Goal: Check status: Check status

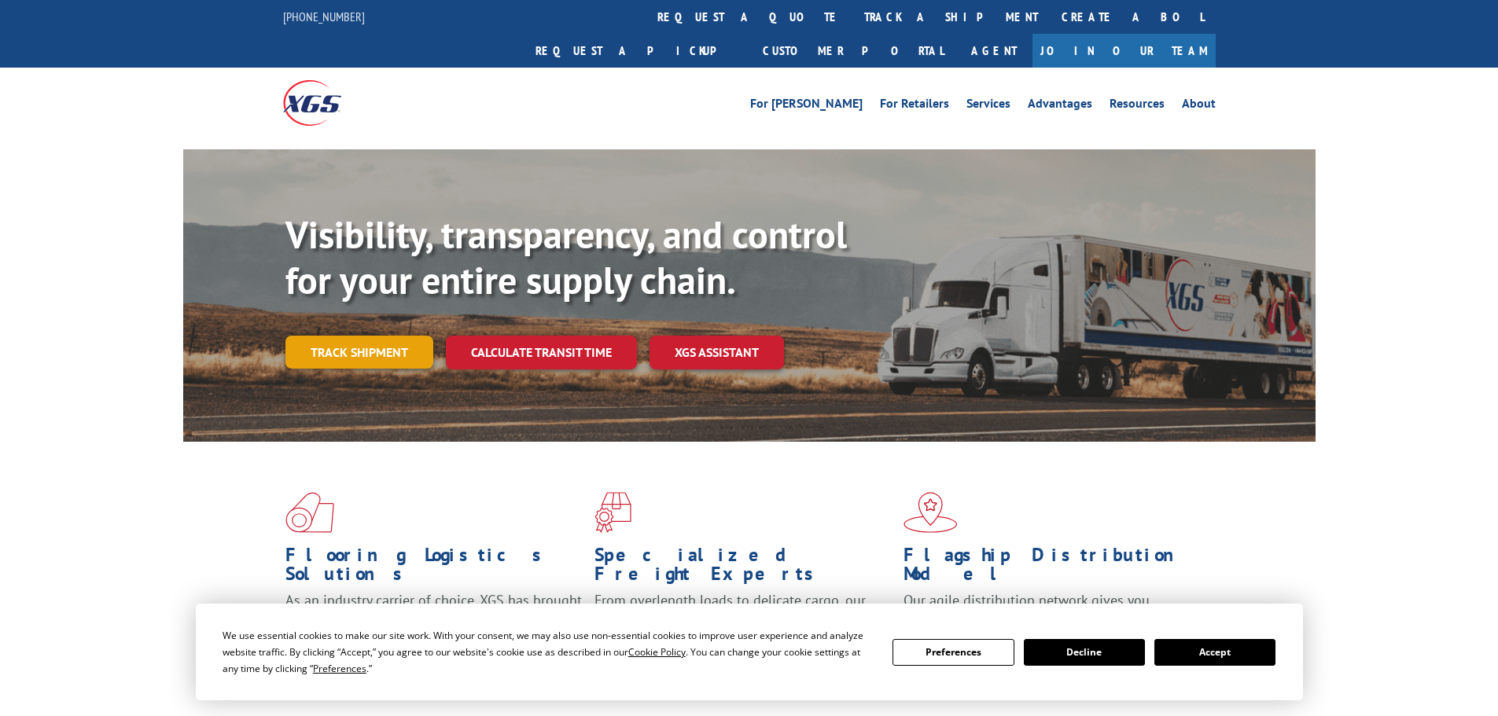
click at [376, 336] on link "Track shipment" at bounding box center [359, 352] width 148 height 33
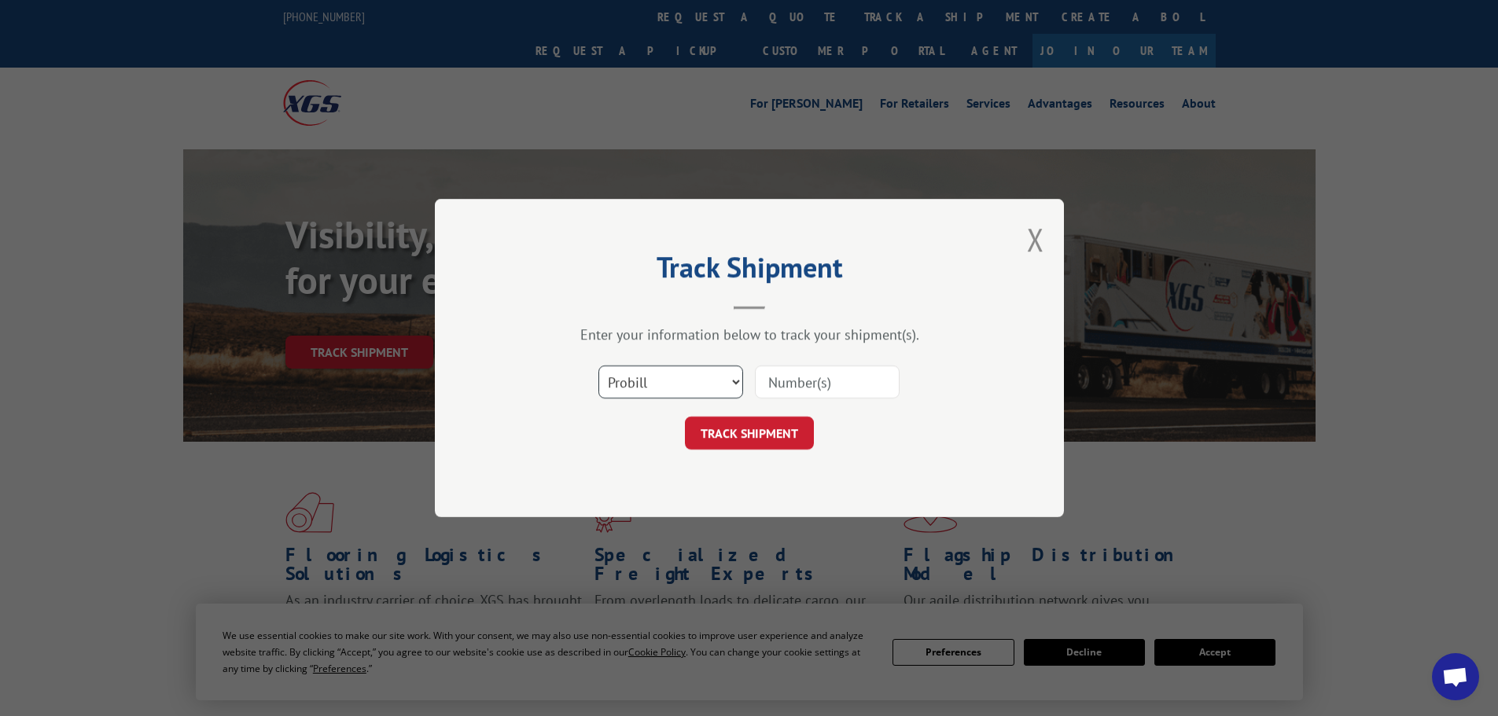
click at [676, 382] on select "Select category... Probill BOL PO" at bounding box center [670, 382] width 145 height 33
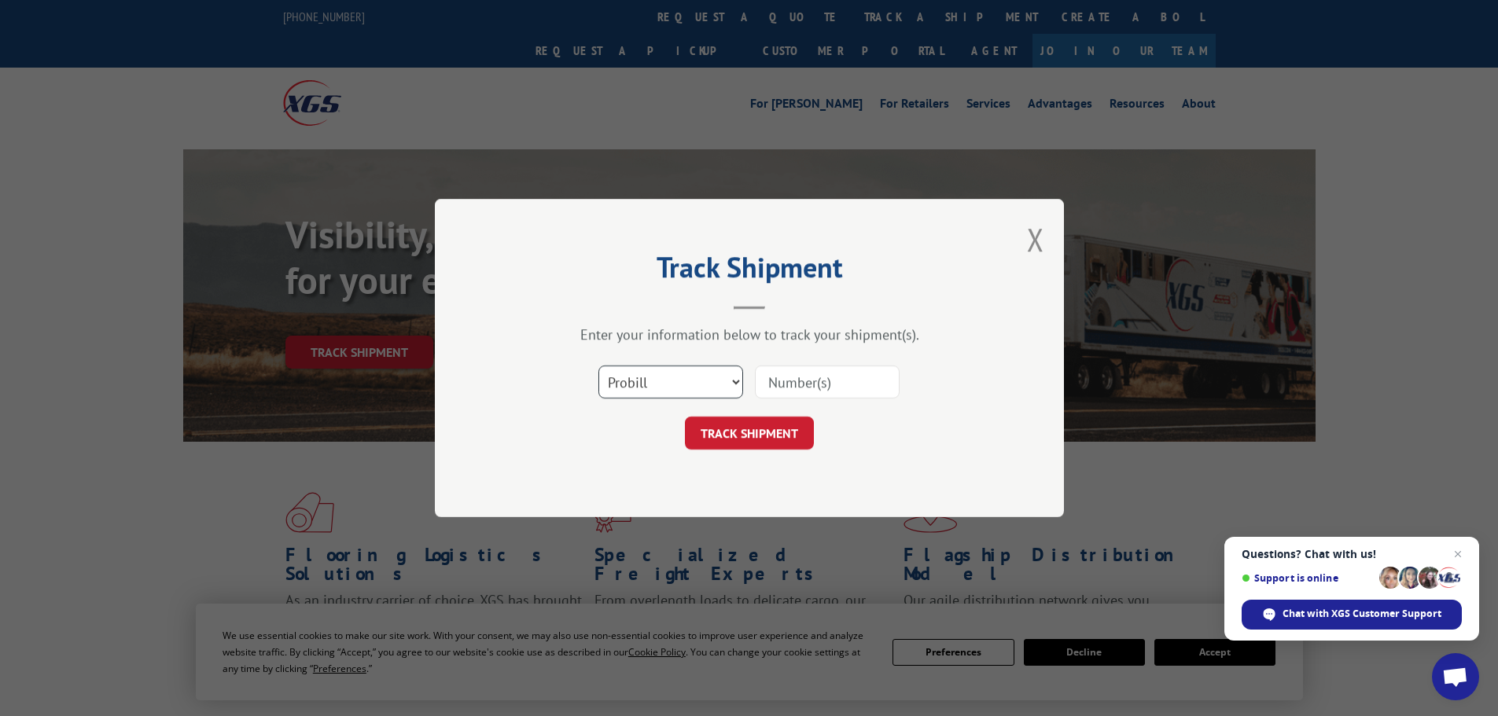
select select "bol"
click at [598, 366] on select "Select category... Probill BOL PO" at bounding box center [670, 382] width 145 height 33
click at [800, 381] on input at bounding box center [827, 382] width 145 height 33
paste input "924989"
type input "924989"
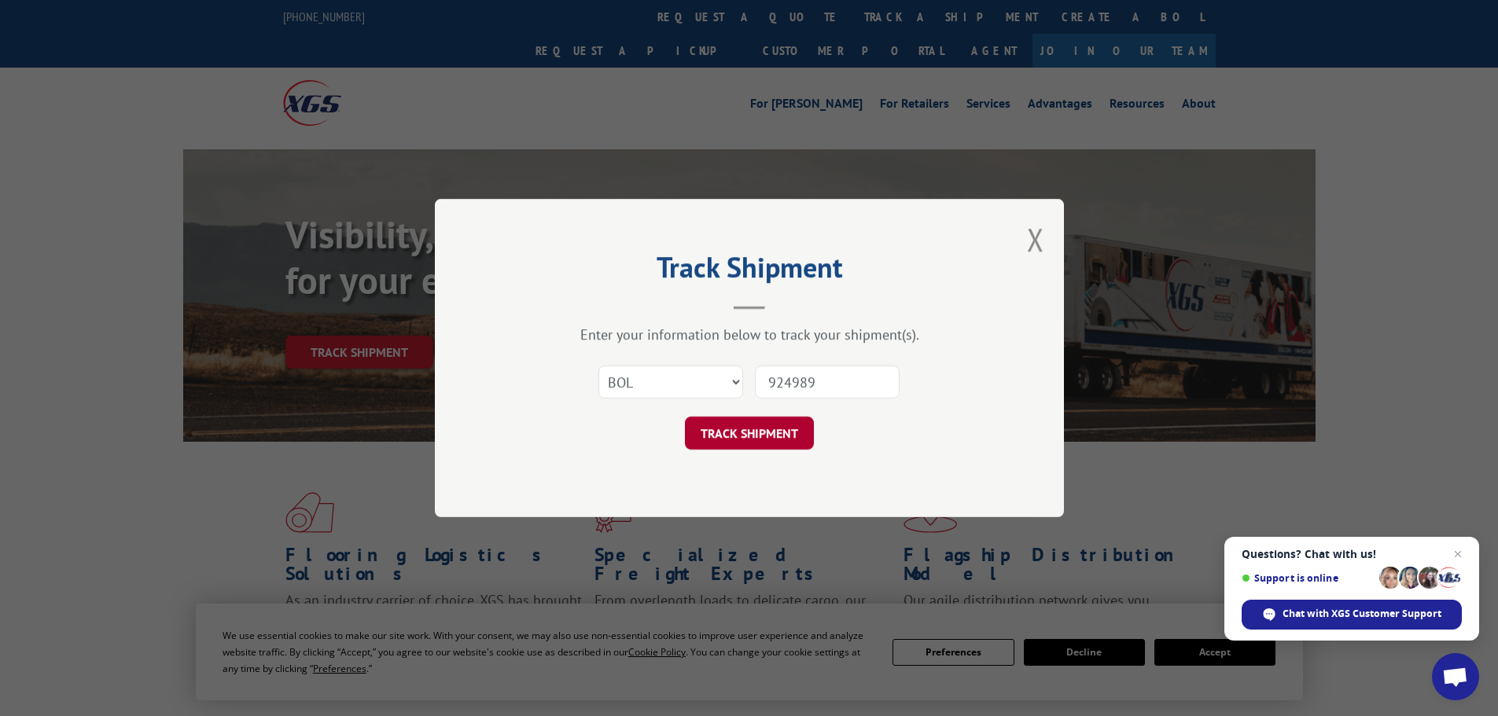
click at [701, 429] on button "TRACK SHIPMENT" at bounding box center [749, 433] width 129 height 33
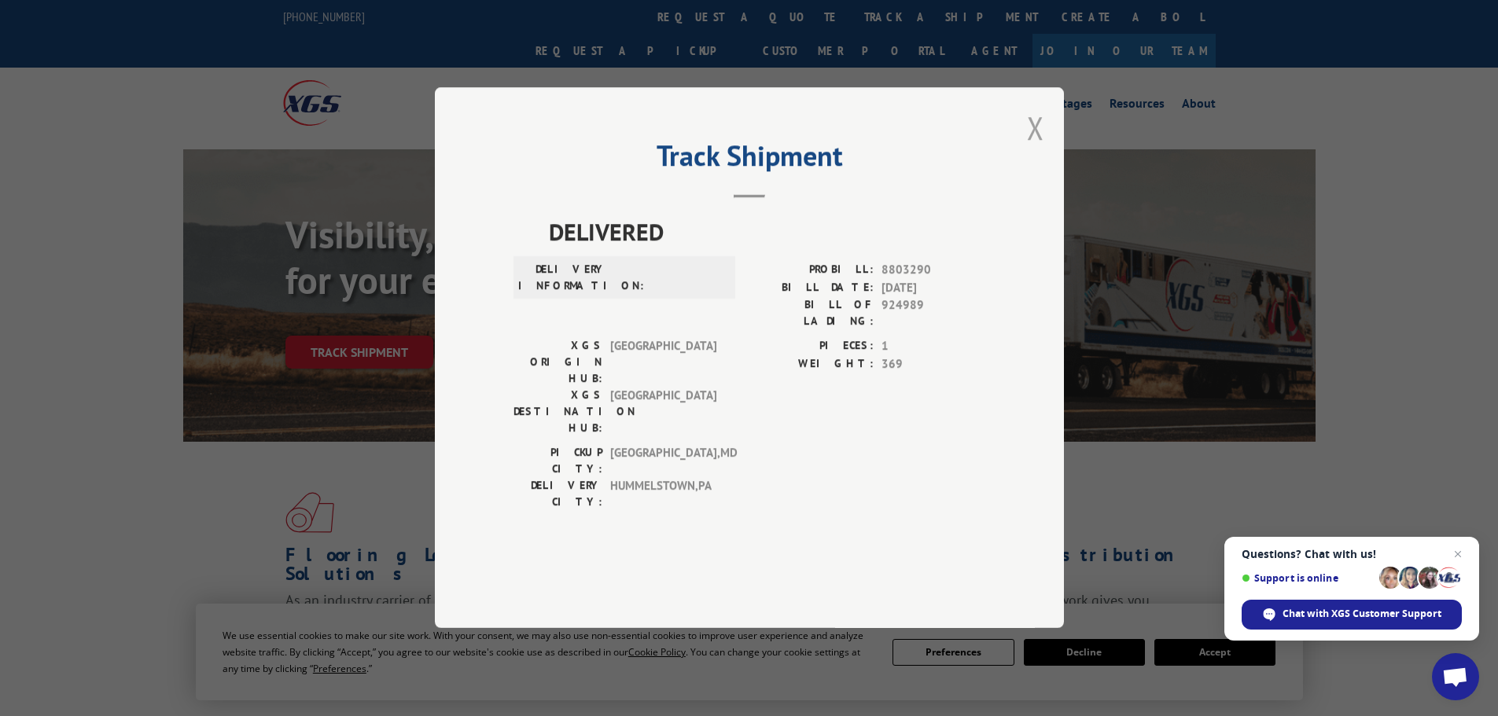
click at [1037, 149] on button "Close modal" at bounding box center [1035, 128] width 17 height 42
